Goal: Ask a question

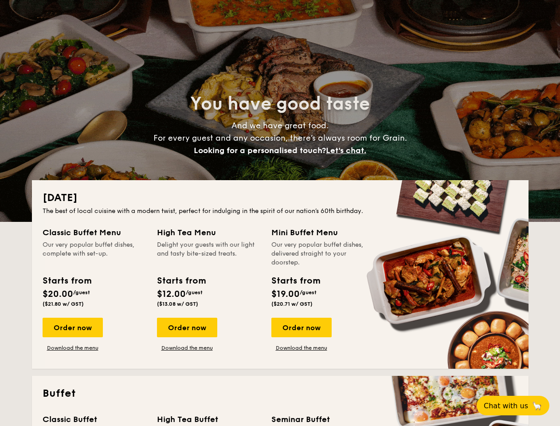
click at [280, 213] on div "The best of local cuisine with a modern twist, perfect for indulging in the spi…" at bounding box center [280, 211] width 475 height 9
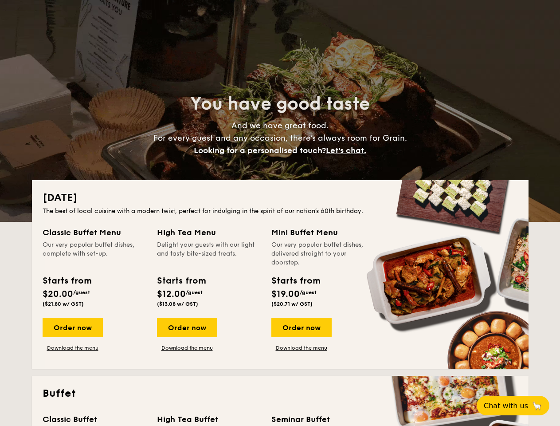
click at [349, 150] on span "Let's chat." at bounding box center [346, 150] width 40 height 10
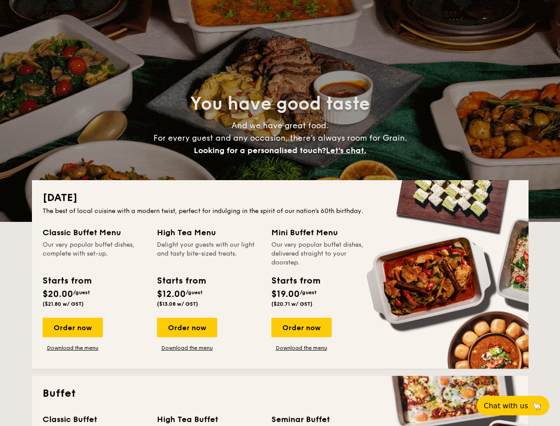
scroll to position [522, 0]
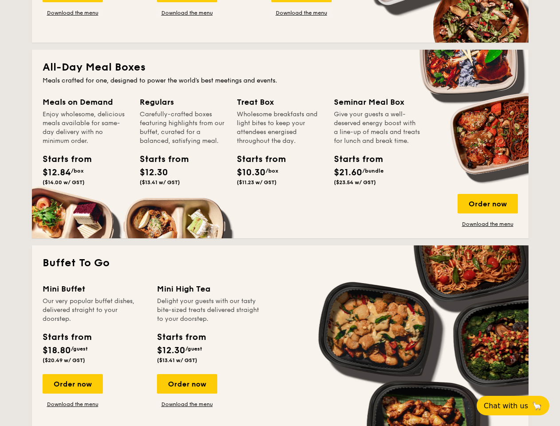
click at [518, 405] on span "Chat with us" at bounding box center [506, 405] width 44 height 8
